Goal: Information Seeking & Learning: Learn about a topic

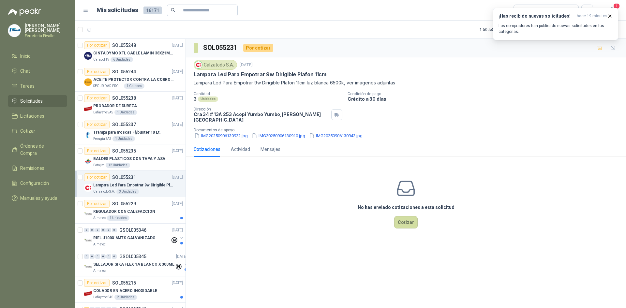
click at [218, 135] on div "Calzatodo [DATE] Lampara Led Para Empotrar 9w Dirigible Plafon 11cm Lampara Led…" at bounding box center [406, 99] width 440 height 84
click at [218, 134] on button "IMG20250906130922.jpg" at bounding box center [221, 135] width 55 height 7
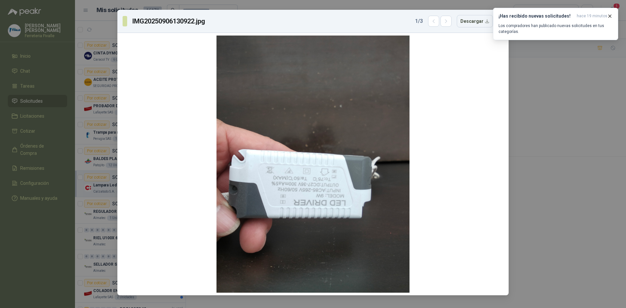
click at [543, 66] on div "IMG20250906130922.jpg 1 / 3 Descargar" at bounding box center [313, 154] width 626 height 308
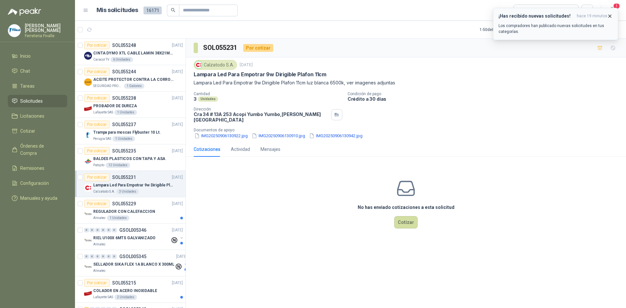
click at [613, 14] on icon "button" at bounding box center [610, 16] width 6 height 6
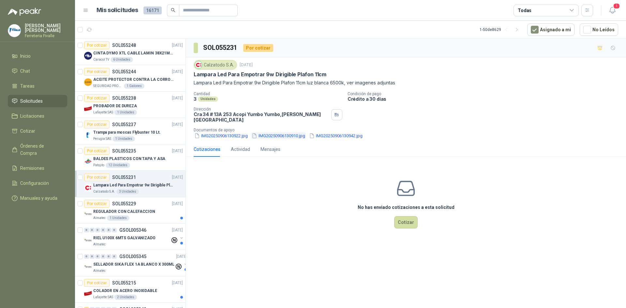
click at [276, 132] on button "IMG20250906130910.jpg" at bounding box center [278, 135] width 55 height 7
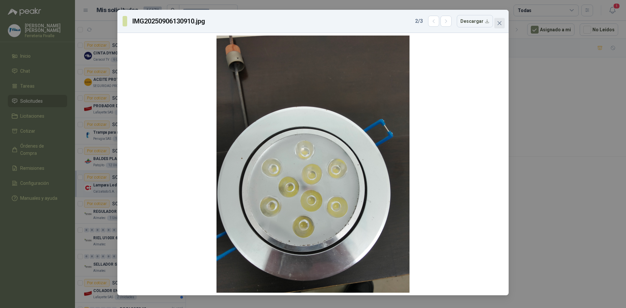
click at [500, 25] on icon "close" at bounding box center [499, 23] width 5 height 5
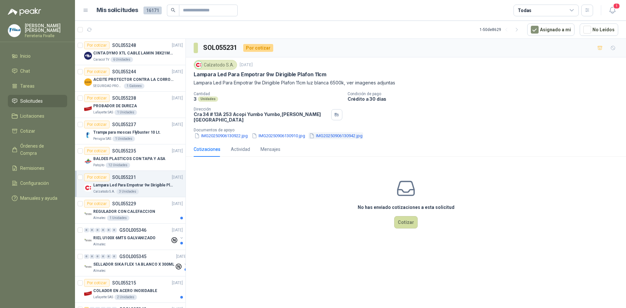
click at [348, 132] on button "IMG20250906130942.jpg" at bounding box center [336, 135] width 55 height 7
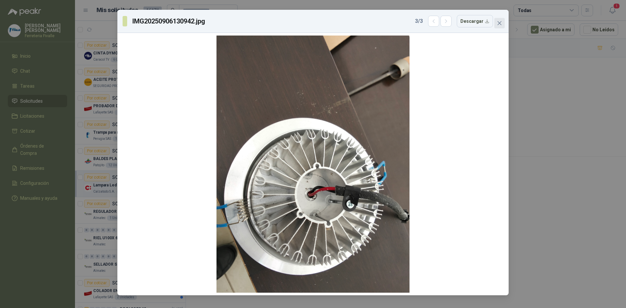
click at [499, 22] on icon "close" at bounding box center [499, 23] width 5 height 5
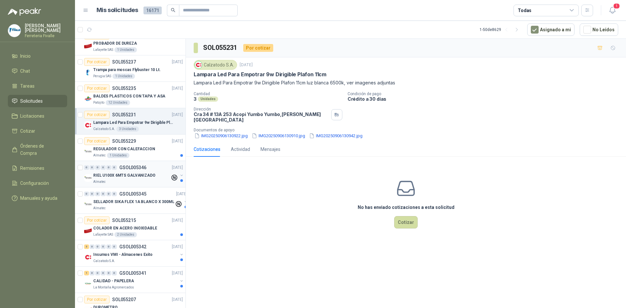
scroll to position [65, 0]
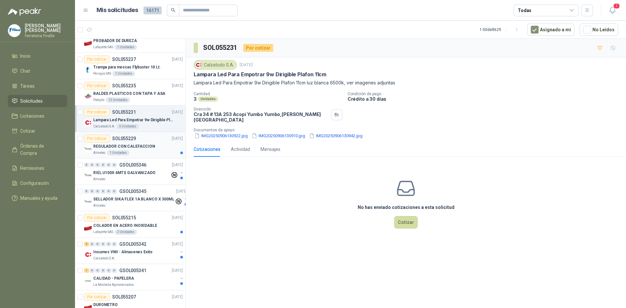
click at [157, 147] on div "REGULADOR CON CALEFACCION" at bounding box center [138, 147] width 90 height 8
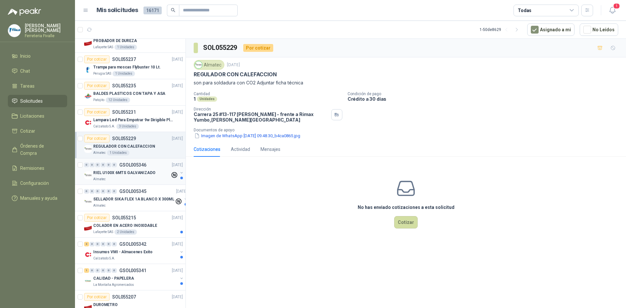
click at [155, 173] on div "RIEL U100X 6MTS GALVANIZADO" at bounding box center [131, 173] width 77 height 8
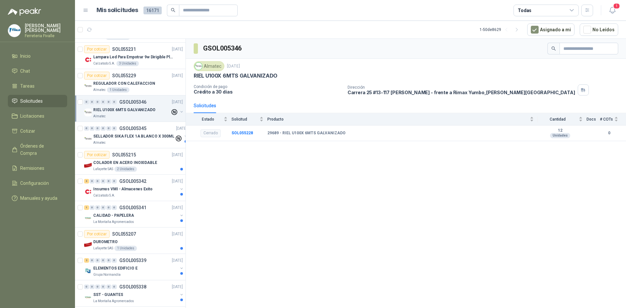
scroll to position [130, 0]
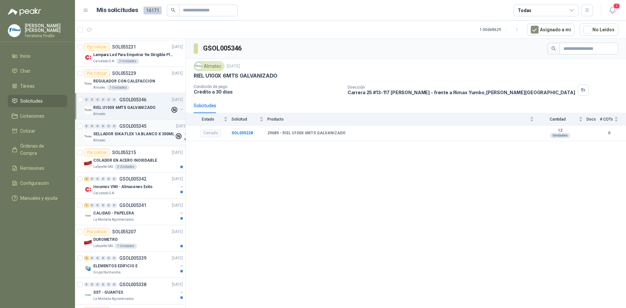
click at [160, 140] on div "Almatec" at bounding box center [133, 140] width 81 height 5
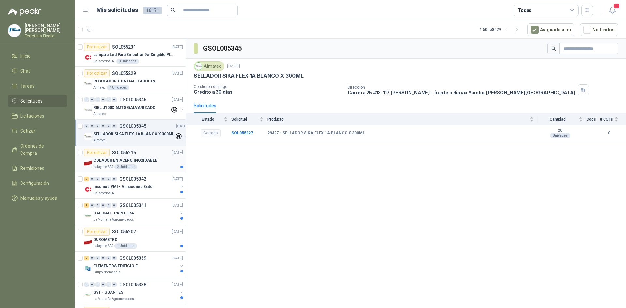
click at [158, 157] on div "COLADOR EN ACERO INOXIDABLE" at bounding box center [138, 161] width 90 height 8
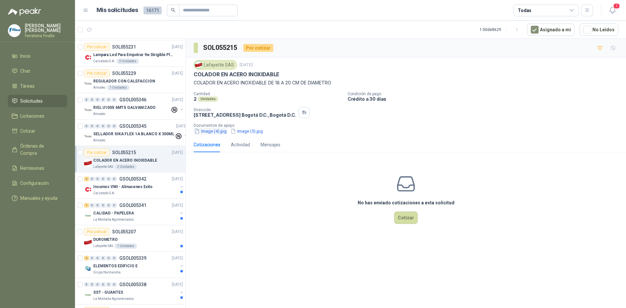
click at [214, 133] on button "Image (4).jpg" at bounding box center [211, 131] width 34 height 7
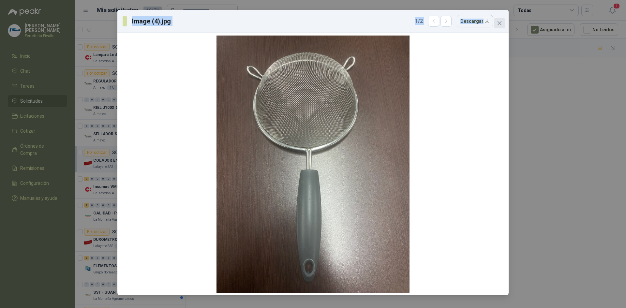
click at [499, 18] on div "Image (4).jpg 1 / 2 Descargar" at bounding box center [312, 153] width 391 height 286
click at [499, 25] on icon "close" at bounding box center [499, 23] width 5 height 5
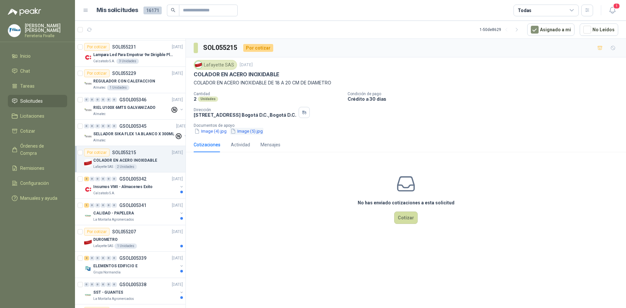
click at [254, 130] on button "Image (5).jpg" at bounding box center [247, 131] width 34 height 7
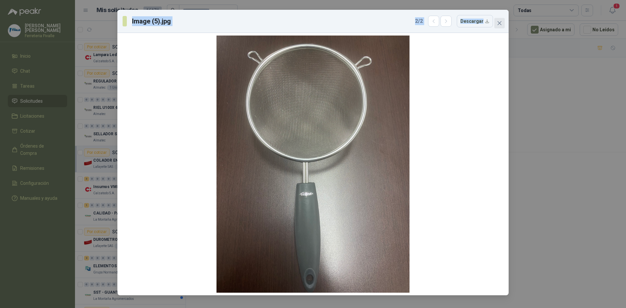
click at [501, 26] on button "Close" at bounding box center [499, 23] width 10 height 10
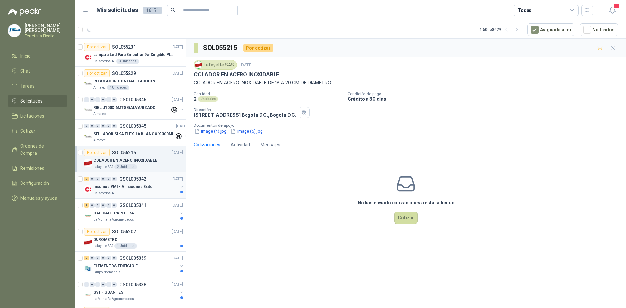
click at [136, 190] on p "Insumos VMI - Almacenes Exito" at bounding box center [122, 187] width 59 height 6
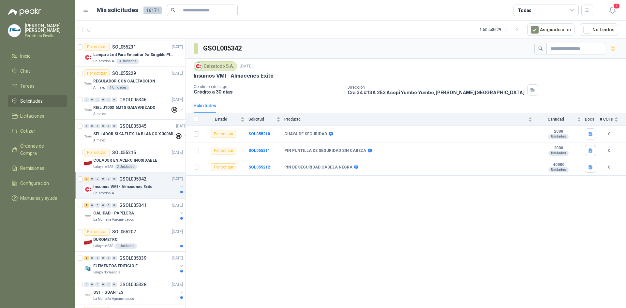
click at [136, 190] on p "Insumos VMI - Almacenes Exito" at bounding box center [122, 187] width 59 height 6
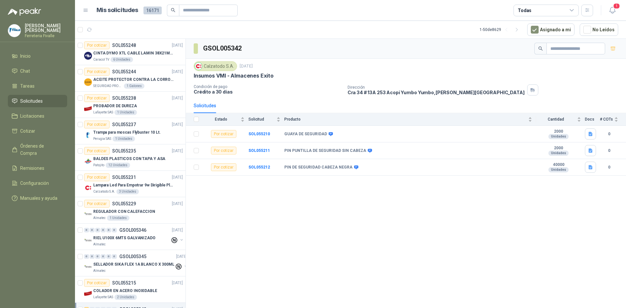
scroll to position [130, 0]
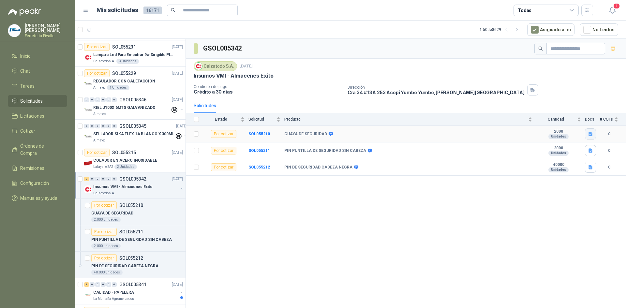
click at [590, 134] on icon "button" at bounding box center [591, 134] width 4 height 4
click at [566, 121] on button "GUAYA DE SEGURIDAD VMI.jpg" at bounding box center [558, 119] width 68 height 7
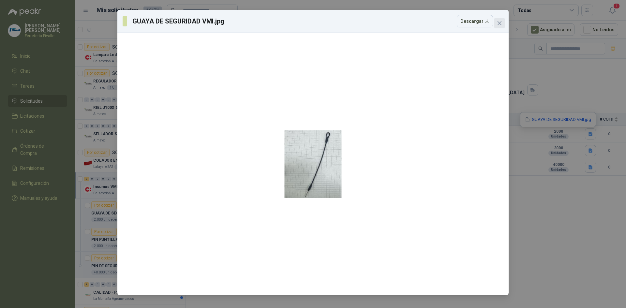
click at [502, 23] on icon "close" at bounding box center [499, 23] width 5 height 5
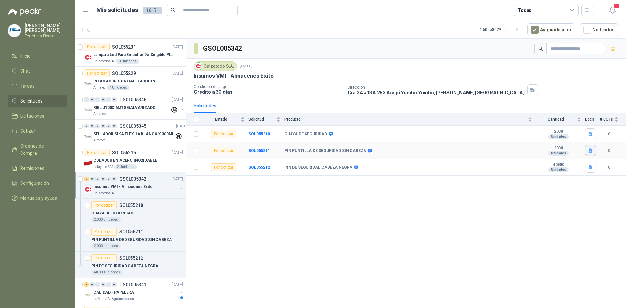
click at [593, 149] on icon "button" at bounding box center [591, 151] width 6 height 6
click at [547, 140] on div "PIN PUNTILLA SIN CABEZA NEGRA.jpg" at bounding box center [550, 136] width 91 height 15
click at [547, 137] on button "PIN PUNTILLA SIN CABEZA NEGRA.jpg" at bounding box center [550, 136] width 83 height 7
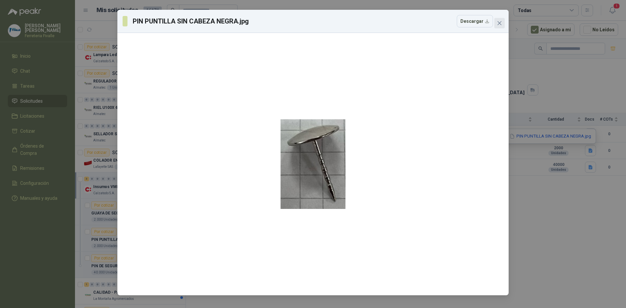
click at [498, 24] on icon "close" at bounding box center [499, 23] width 5 height 5
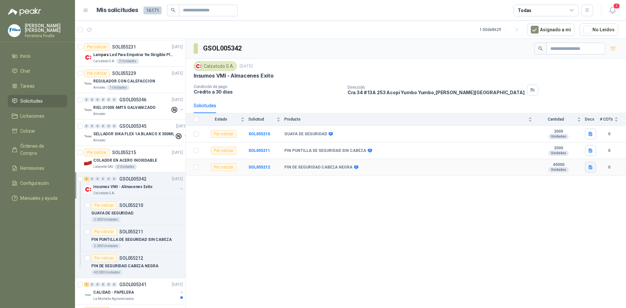
click at [592, 168] on icon "button" at bounding box center [591, 167] width 4 height 4
click at [565, 148] on div "PIN CON CABEZA NEGRA.jpg" at bounding box center [559, 152] width 73 height 15
click at [554, 153] on button "PIN CON CABEZA NEGRA.jpg" at bounding box center [560, 153] width 64 height 7
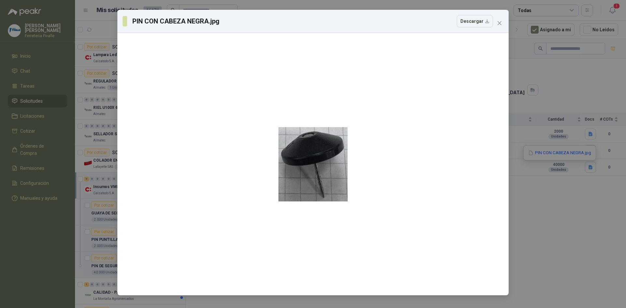
click at [502, 28] on div "PIN CON CABEZA NEGRA.jpg Descargar" at bounding box center [312, 21] width 391 height 23
click at [503, 27] on button "Close" at bounding box center [499, 23] width 10 height 10
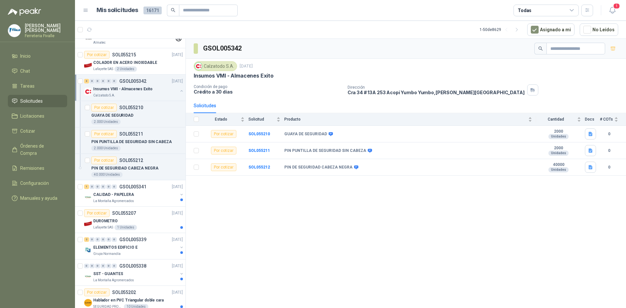
scroll to position [261, 0]
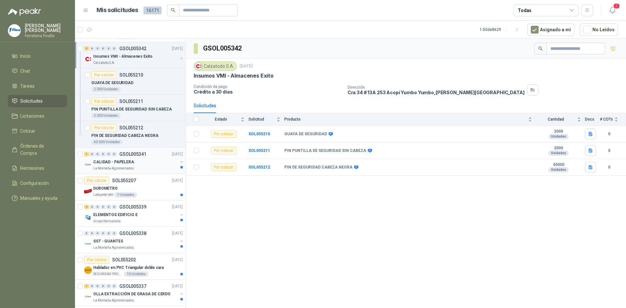
click at [159, 166] on div "CALIDAD - PAPELERA" at bounding box center [135, 162] width 84 height 8
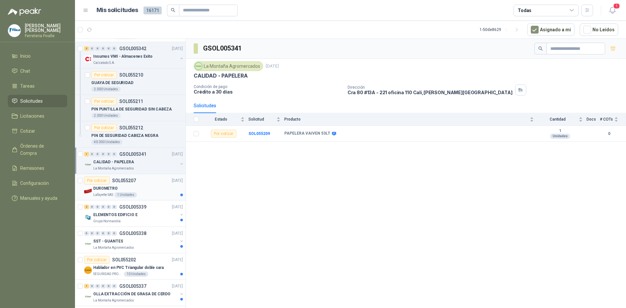
click at [146, 185] on div "DUROMETRO" at bounding box center [138, 189] width 90 height 8
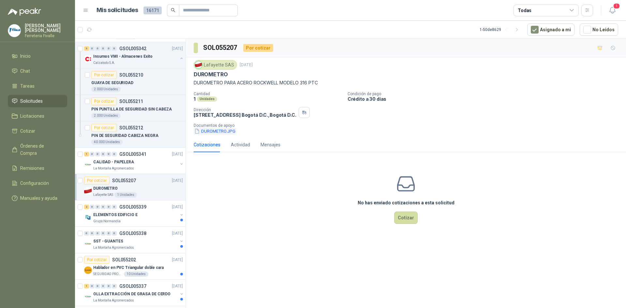
click at [213, 131] on button "DUROMETRO.JPG" at bounding box center [215, 131] width 42 height 7
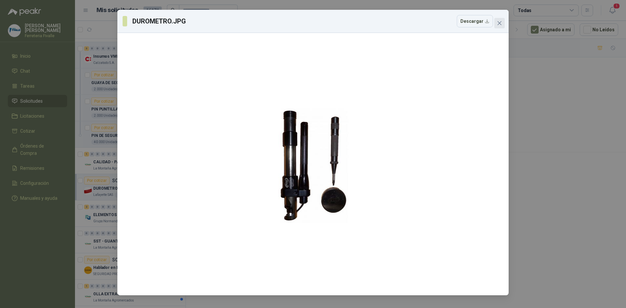
click at [502, 23] on icon "close" at bounding box center [499, 23] width 5 height 5
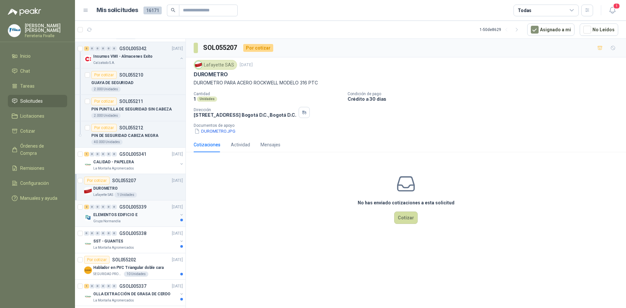
click at [136, 217] on div "ELEMENTOS EDIFICIO E" at bounding box center [135, 215] width 84 height 8
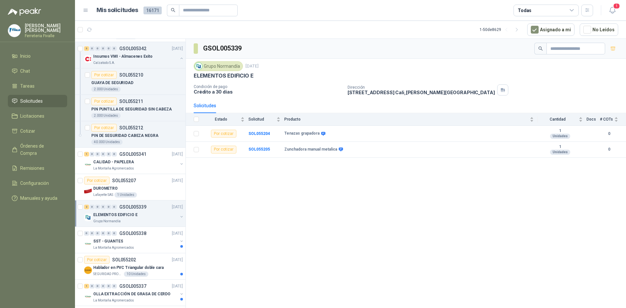
drag, startPoint x: 315, startPoint y: 178, endPoint x: 388, endPoint y: 12, distance: 182.1
click at [315, 178] on div "GSOL005339 Grupo Normandía 8 sept, 2025 ELEMENTOS EDIFICIO E Condición de pago …" at bounding box center [406, 175] width 440 height 272
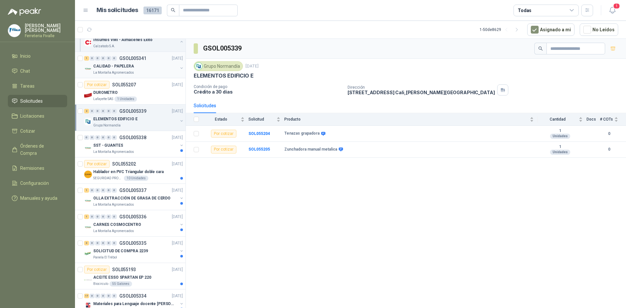
scroll to position [359, 0]
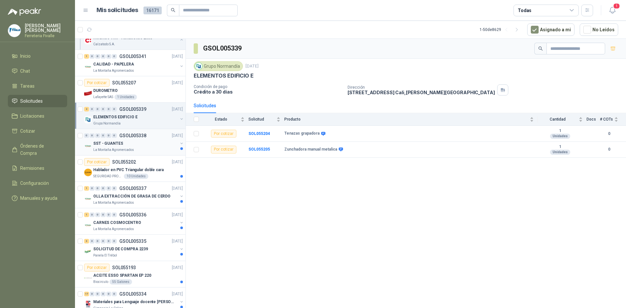
click at [162, 141] on div "SST - GUANTES" at bounding box center [135, 144] width 84 height 8
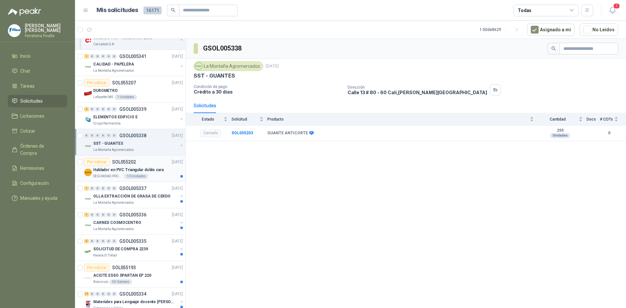
click at [154, 176] on div "SEGURIDAD PROVISER LTDA 10 Unidades" at bounding box center [138, 176] width 90 height 5
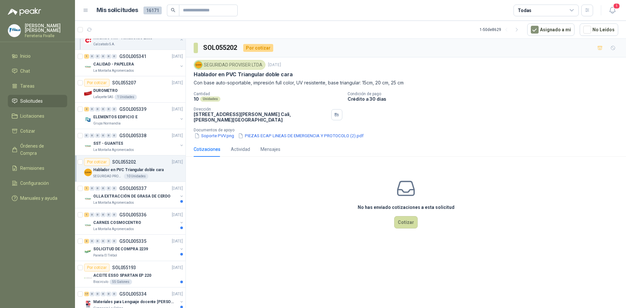
click at [154, 176] on div "SEGURIDAD PROVISER LTDA 10 Unidades" at bounding box center [138, 176] width 90 height 5
click at [232, 137] on button "Soporte PVV.png" at bounding box center [214, 135] width 41 height 7
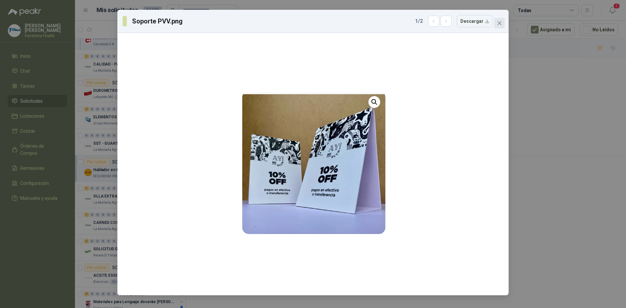
click at [499, 25] on icon "close" at bounding box center [499, 23] width 5 height 5
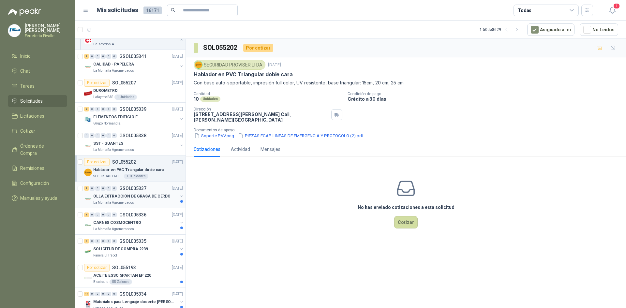
click at [164, 196] on p "OLLA EXTRACCIÓN DE GRASA DE CERDO" at bounding box center [131, 196] width 77 height 6
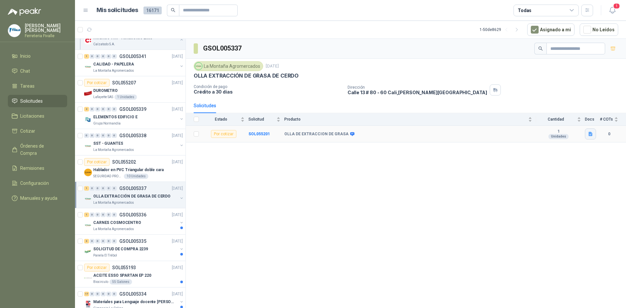
click at [594, 130] on button "button" at bounding box center [590, 134] width 11 height 11
click at [565, 120] on button "Extracción de grasa de cerdo (Empella).pdf" at bounding box center [546, 119] width 91 height 7
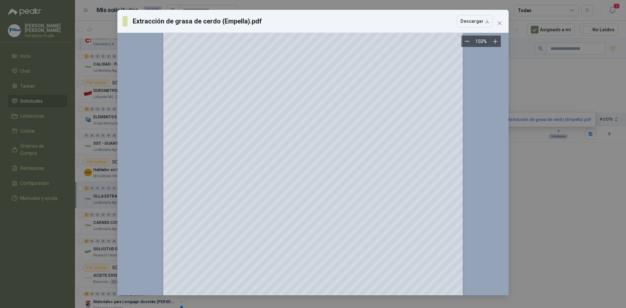
scroll to position [1610, 0]
click at [501, 22] on icon "close" at bounding box center [499, 23] width 5 height 5
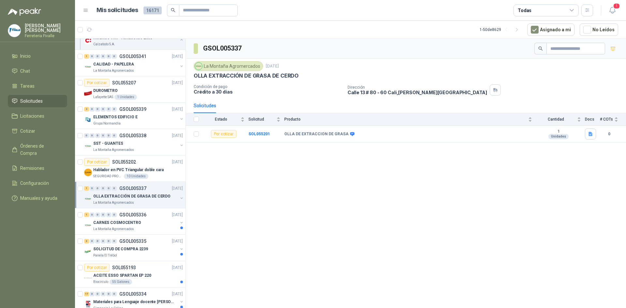
click at [341, 146] on div "GSOL005337 La Montaña Agromercados 8 sept, 2025 OLLA EXTRACCIÓN DE GRASA DE CER…" at bounding box center [406, 175] width 440 height 272
click at [340, 147] on div "GSOL005337 La Montaña Agromercados 8 sept, 2025 OLLA EXTRACCIÓN DE GRASA DE CER…" at bounding box center [406, 175] width 440 height 272
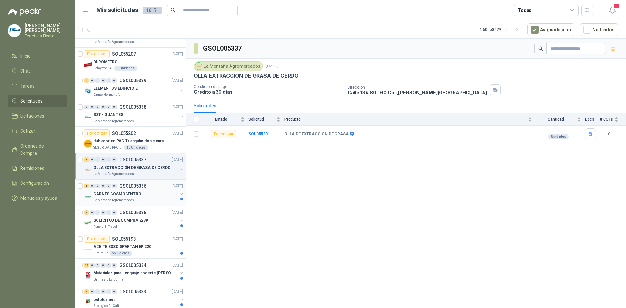
scroll to position [424, 0]
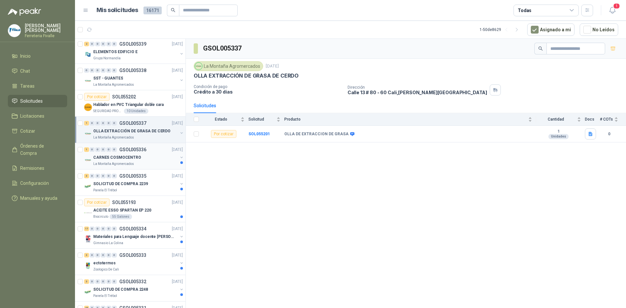
click at [157, 158] on div "CARNES COSMOCENTRO" at bounding box center [135, 158] width 84 height 8
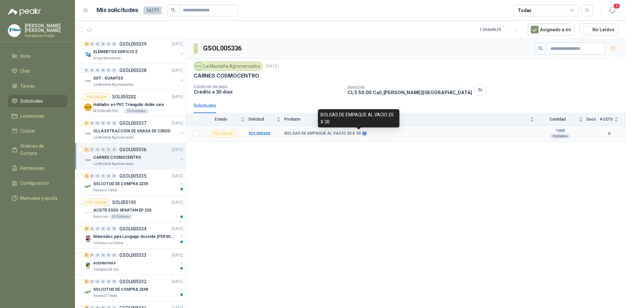
click at [362, 135] on icon at bounding box center [364, 133] width 5 height 5
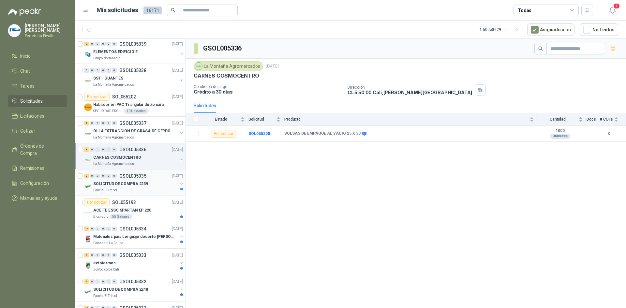
click at [138, 184] on p "SOLICITUD DE COMPRA 2239" at bounding box center [120, 184] width 55 height 6
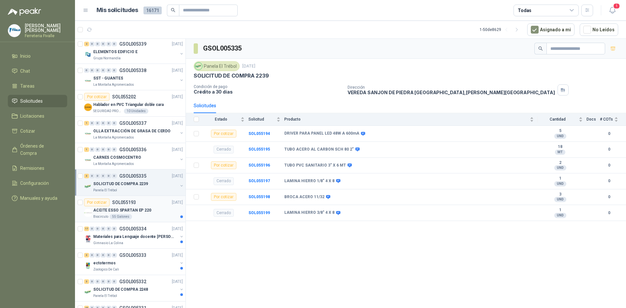
click at [160, 215] on div "Biocirculo 55 Galones" at bounding box center [138, 216] width 90 height 5
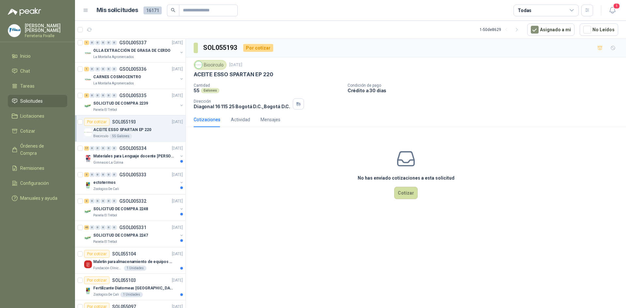
scroll to position [522, 0]
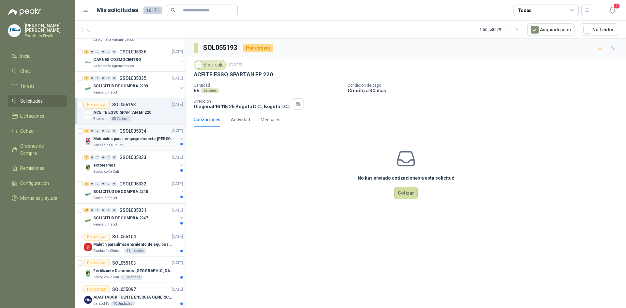
click at [160, 142] on div "Materiales para Lenguaje docente [PERSON_NAME]" at bounding box center [135, 139] width 84 height 8
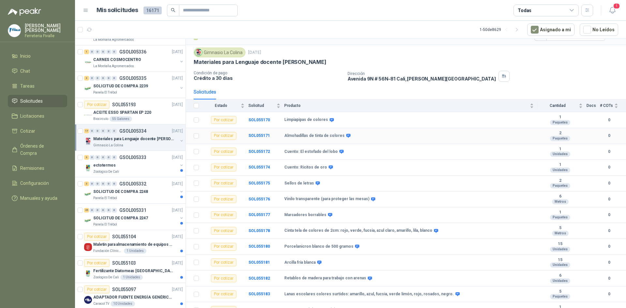
scroll to position [85, 0]
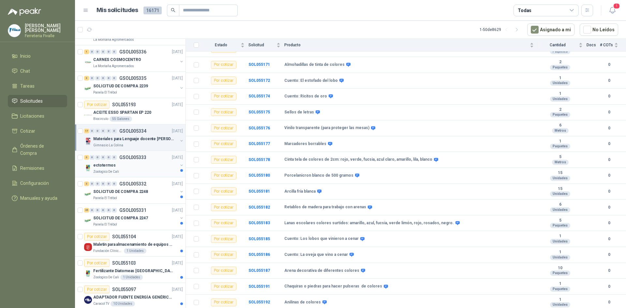
click at [164, 171] on div "Zoologico De Cali" at bounding box center [135, 171] width 84 height 5
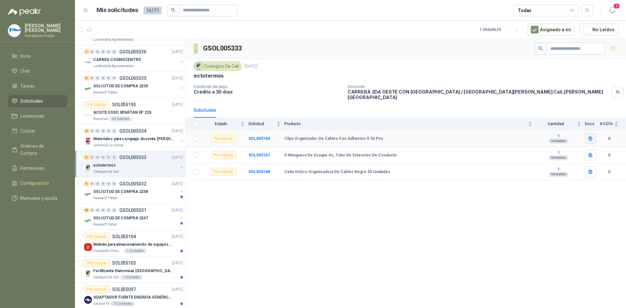
click at [592, 136] on icon "button" at bounding box center [591, 139] width 6 height 6
click at [579, 120] on button "CLIPS O.png" at bounding box center [576, 119] width 32 height 7
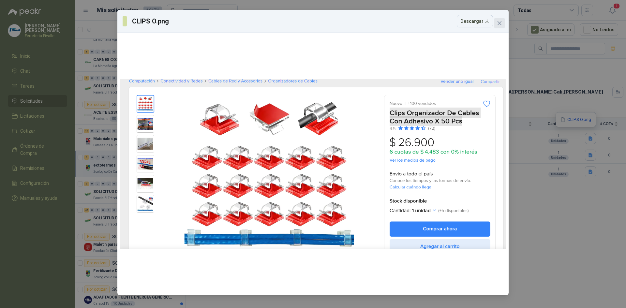
click at [501, 23] on icon "close" at bounding box center [499, 23] width 5 height 5
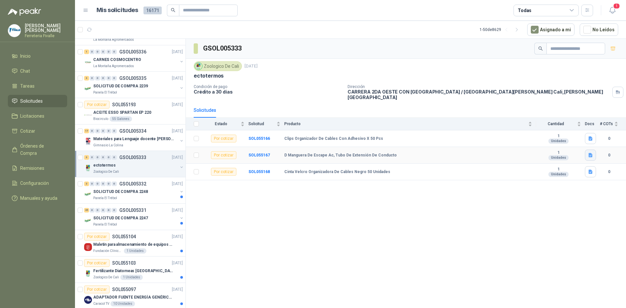
click at [593, 153] on icon "button" at bounding box center [591, 156] width 6 height 6
click at [577, 138] on button "MANGU .png" at bounding box center [575, 136] width 33 height 7
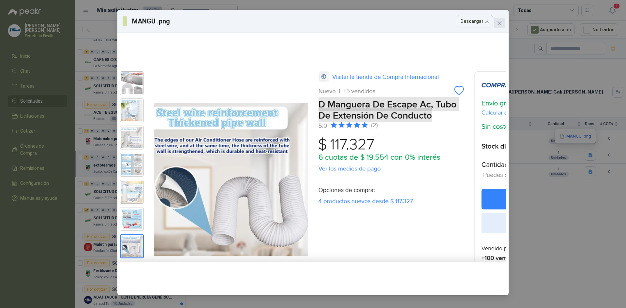
click at [502, 22] on icon "close" at bounding box center [499, 23] width 5 height 5
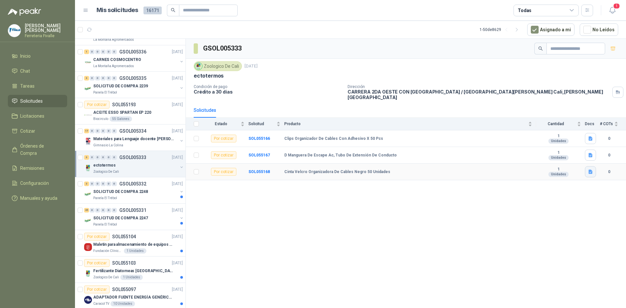
click at [593, 169] on icon "button" at bounding box center [591, 172] width 6 height 6
click at [586, 152] on button "CINTA VELC.png" at bounding box center [572, 153] width 40 height 7
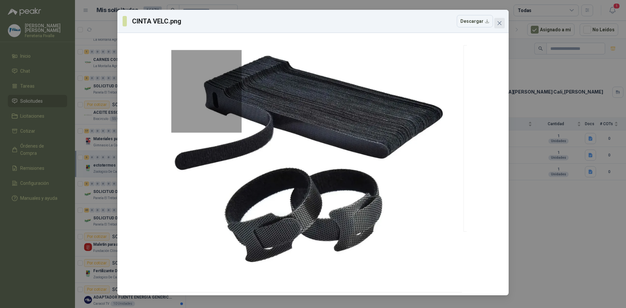
click at [501, 23] on icon "close" at bounding box center [499, 23] width 5 height 5
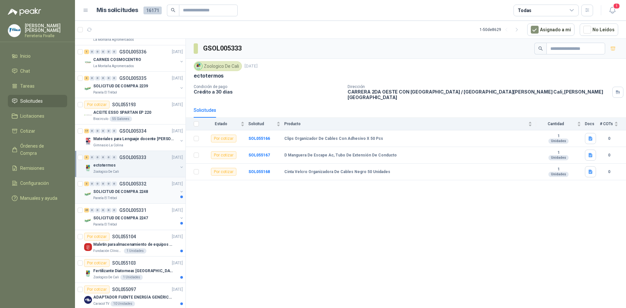
click at [130, 190] on p "SOLICITUD DE COMPRA 2248" at bounding box center [120, 192] width 55 height 6
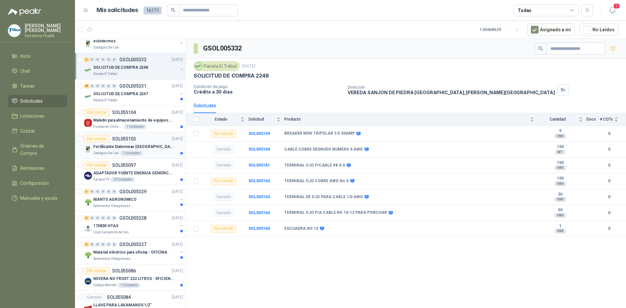
scroll to position [652, 0]
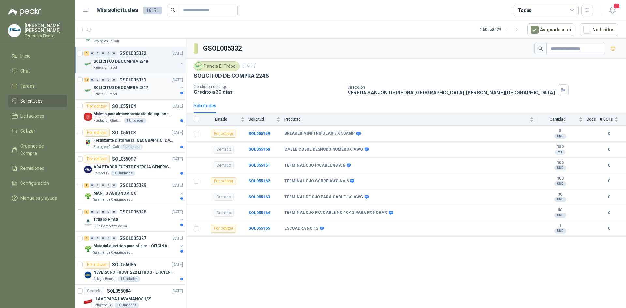
click at [134, 92] on div "Panela El Trébol" at bounding box center [135, 94] width 84 height 5
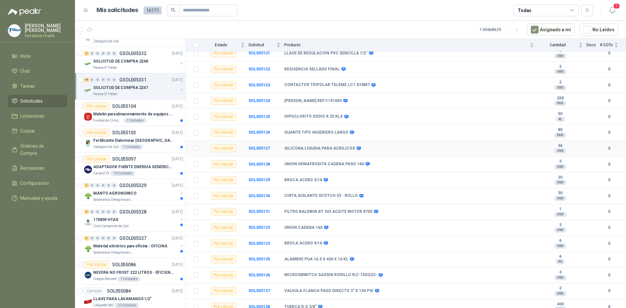
scroll to position [326, 0]
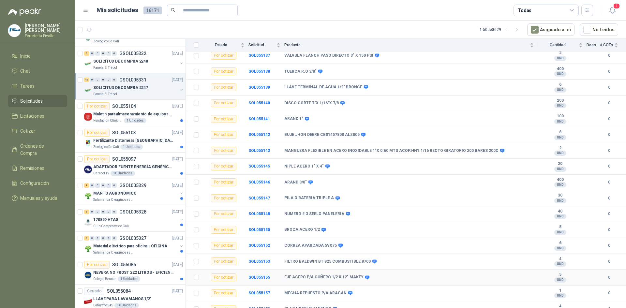
scroll to position [529, 0]
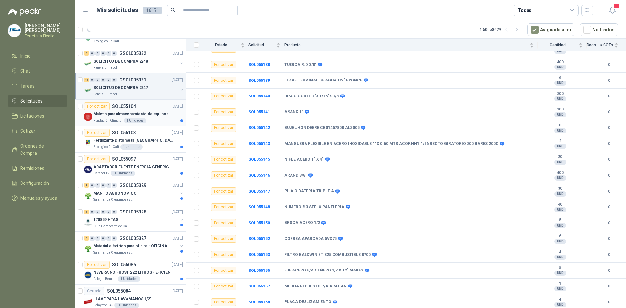
click at [157, 120] on div "Fundación Clínica Shaio 1 Unidades" at bounding box center [138, 120] width 90 height 5
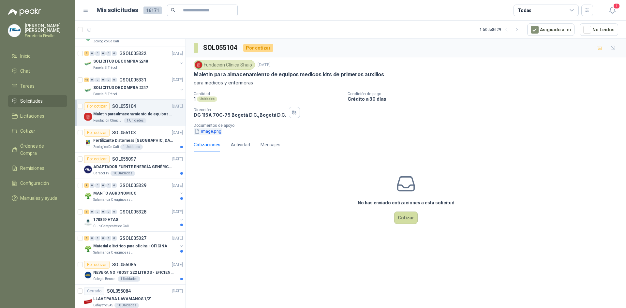
click at [217, 130] on button "image.png" at bounding box center [208, 131] width 28 height 7
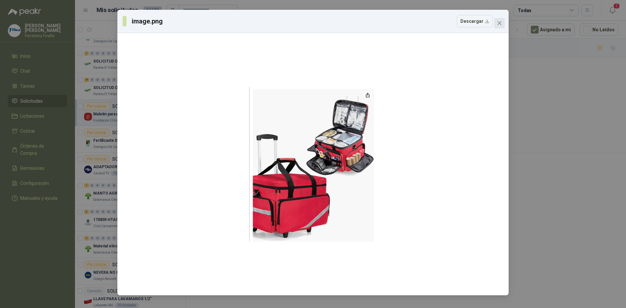
click at [498, 24] on icon "close" at bounding box center [499, 23] width 5 height 5
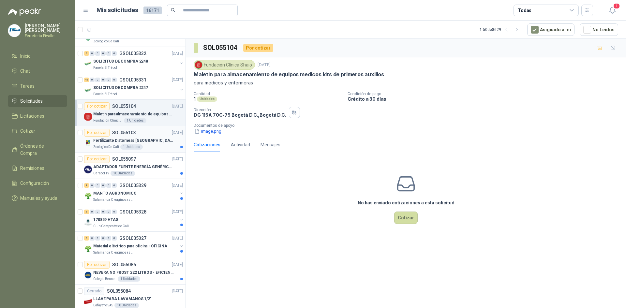
click at [152, 147] on div "Zoologico De Cali 1 Unidades" at bounding box center [138, 146] width 90 height 5
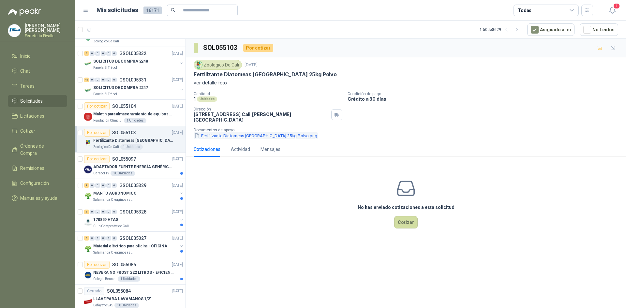
click at [238, 132] on button "Fertilizante Diatomeas [GEOGRAPHIC_DATA] 25kg Polvo.png" at bounding box center [256, 135] width 124 height 7
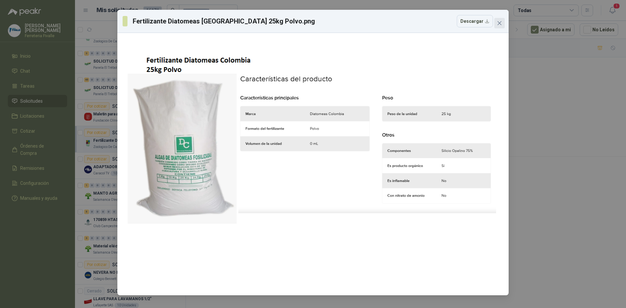
click at [498, 25] on icon "close" at bounding box center [500, 23] width 4 height 4
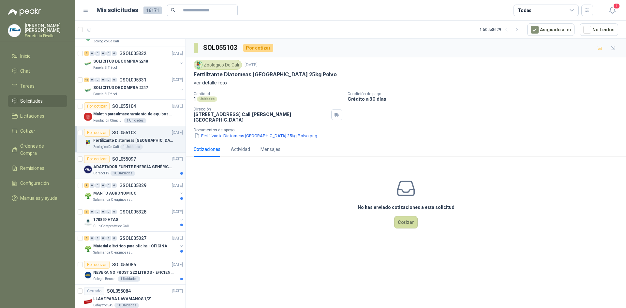
click at [163, 177] on article "Por cotizar SOL055097 [DATE] ADAPTADOR FUENTE ENERGÍA GENÉRICO 24V 1A Caracol T…" at bounding box center [130, 166] width 111 height 26
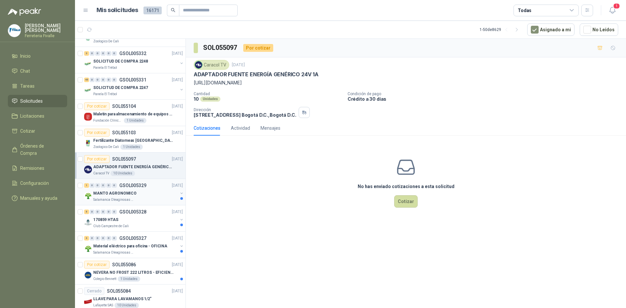
click at [142, 195] on div "MANTO AGRONOMICO" at bounding box center [135, 194] width 84 height 8
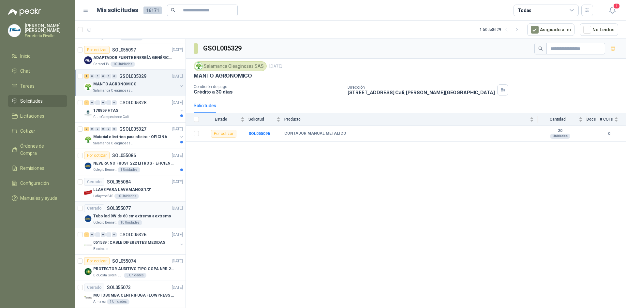
scroll to position [783, 0]
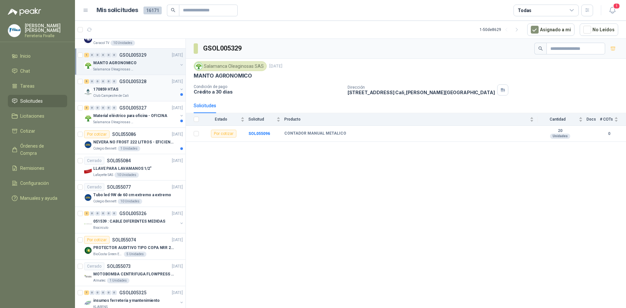
click at [168, 94] on div "Club Campestre de Cali" at bounding box center [135, 95] width 84 height 5
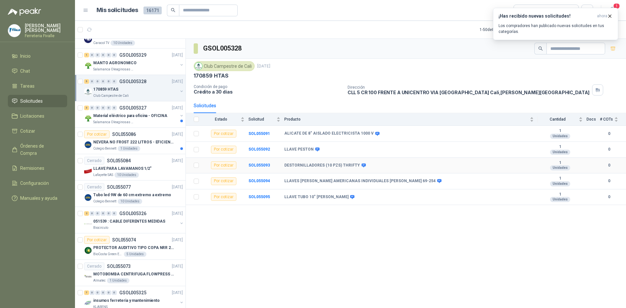
click at [508, 200] on div "LLAVE TUBO 10" [PERSON_NAME]" at bounding box center [409, 197] width 250 height 5
click at [216, 256] on div "GSOL005328 Club Campestre de Cali [DATE] 170859 HTAS Condición de pago Crédito …" at bounding box center [406, 175] width 440 height 272
click at [286, 277] on div "GSOL005328 Club Campestre de Cali [DATE] 170859 HTAS Condición de pago Crédito …" at bounding box center [406, 175] width 440 height 272
click at [262, 235] on div "GSOL005328 Club Campestre de Cali [DATE] 170859 HTAS Condición de pago Crédito …" at bounding box center [406, 175] width 440 height 272
click at [138, 123] on div "Salamanca Oleaginosas SAS" at bounding box center [135, 122] width 84 height 5
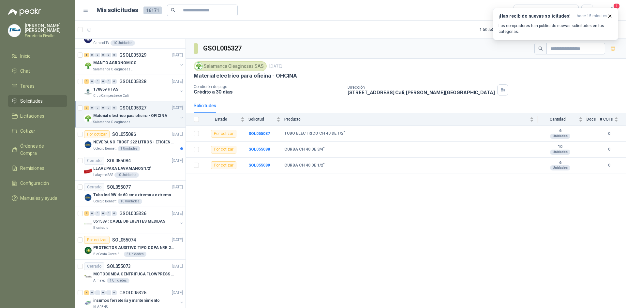
click at [331, 227] on div "GSOL005327 Salamanca Oleaginosas SAS [DATE] Material eléctrico para oficina - O…" at bounding box center [406, 175] width 440 height 272
click at [159, 136] on div "Por cotizar SOL055086 [DATE]" at bounding box center [133, 134] width 99 height 8
